Goal: Information Seeking & Learning: Learn about a topic

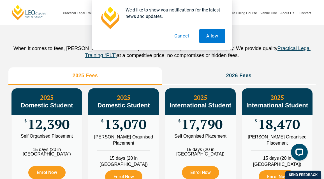
click at [187, 35] on button "Cancel" at bounding box center [181, 36] width 29 height 14
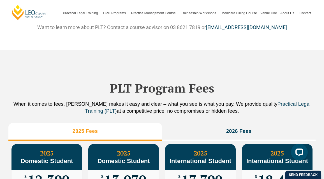
scroll to position [566, 0]
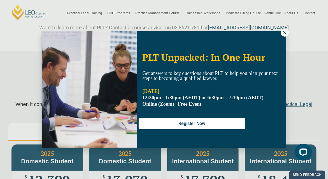
click at [280, 34] on div "PLT Unpacked: In One Hour Get answers to key questions about PLT to help you pl…" at bounding box center [164, 89] width 245 height 117
click at [284, 34] on icon at bounding box center [284, 32] width 3 height 3
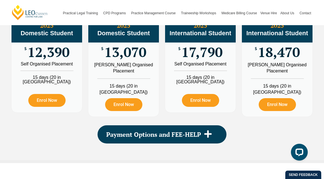
scroll to position [706, 0]
